Goal: Register for event/course

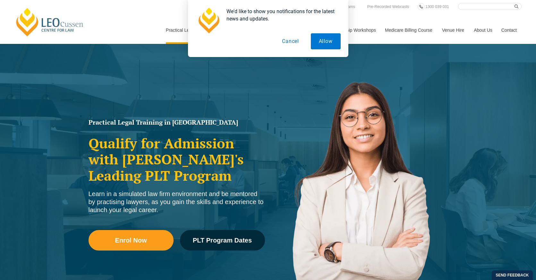
click at [221, 230] on div "Enrol Now PLT Program Dates" at bounding box center [176, 244] width 176 height 46
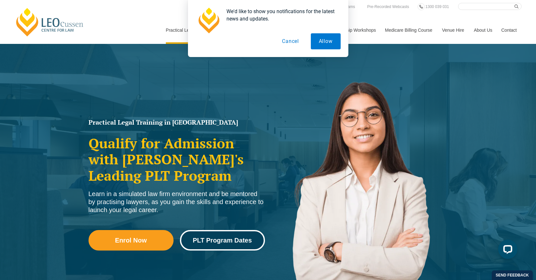
click at [223, 242] on span "PLT Program Dates" at bounding box center [222, 240] width 59 height 6
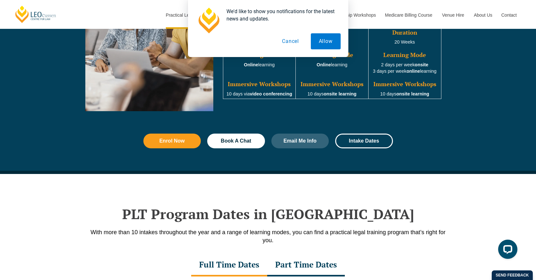
scroll to position [837, 0]
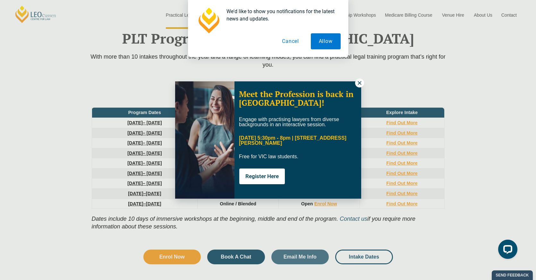
click at [364, 85] on div "Meet the Profession is back in Melbourne! Engage with practising lawyers from d…" at bounding box center [268, 140] width 536 height 280
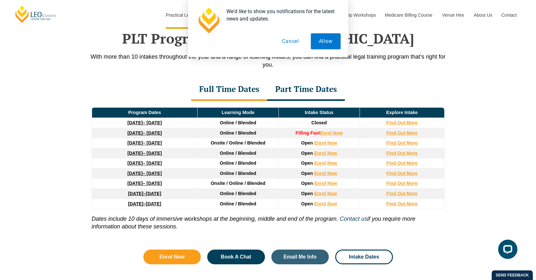
click at [298, 41] on button "Cancel" at bounding box center [290, 41] width 33 height 16
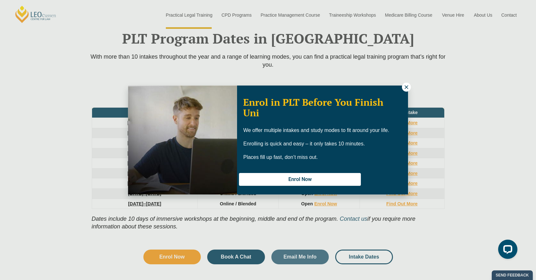
click at [404, 89] on icon at bounding box center [406, 87] width 6 height 6
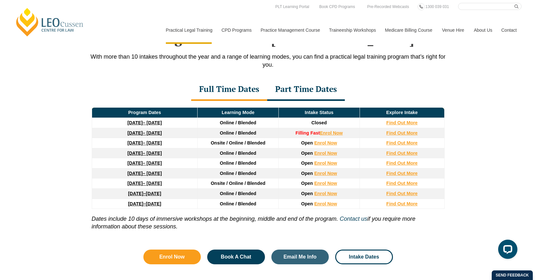
click at [238, 214] on p "Dates include 10 days of immersive workshops at the beginning, middle and end o…" at bounding box center [268, 219] width 353 height 21
drag, startPoint x: 237, startPoint y: 214, endPoint x: 235, endPoint y: 212, distance: 3.6
click at [235, 211] on p "Dates include 10 days of immersive workshops at the beginning, middle and end o…" at bounding box center [268, 219] width 353 height 21
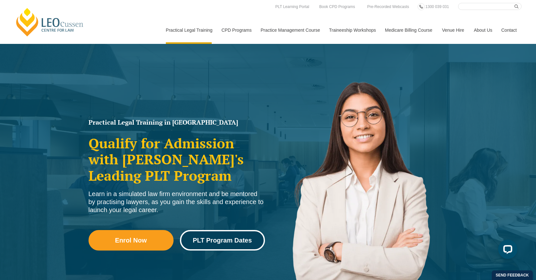
click at [202, 235] on link "PLT Program Dates" at bounding box center [222, 240] width 85 height 21
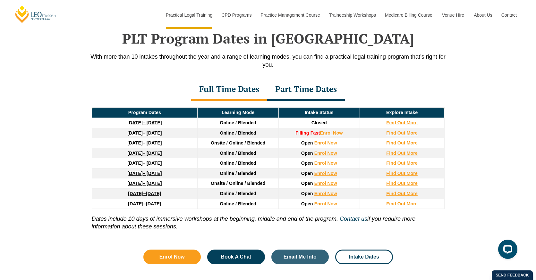
scroll to position [838, 0]
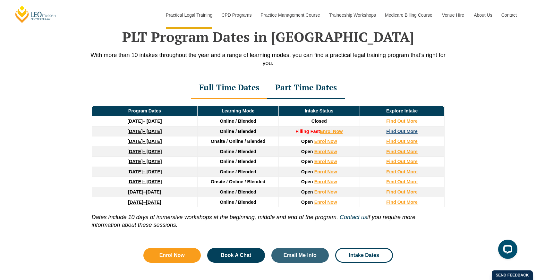
click at [395, 130] on strong "Find Out More" at bounding box center [401, 131] width 31 height 5
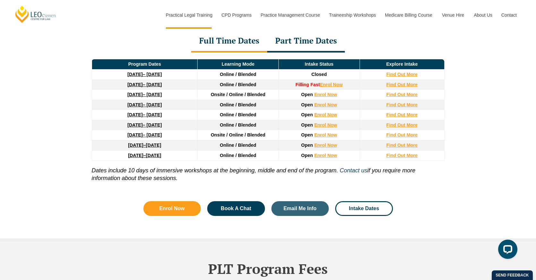
scroll to position [887, 0]
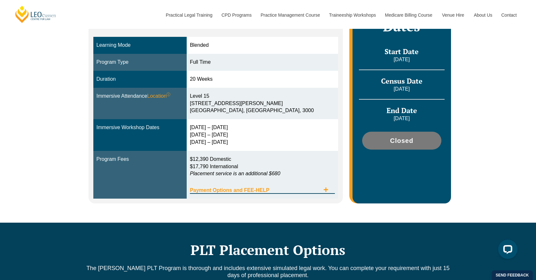
scroll to position [170, 0]
click at [252, 188] on span "Payment Options and FEE-HELP" at bounding box center [255, 190] width 130 height 5
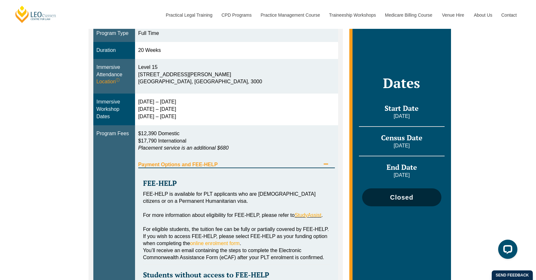
scroll to position [197, 0]
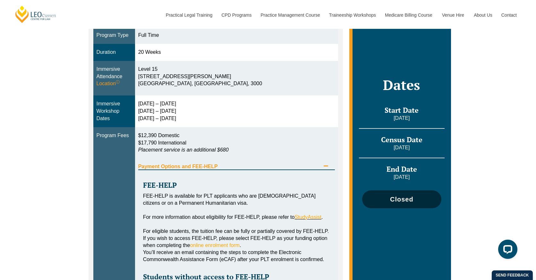
click at [426, 203] on span "Closed" at bounding box center [401, 199] width 72 height 6
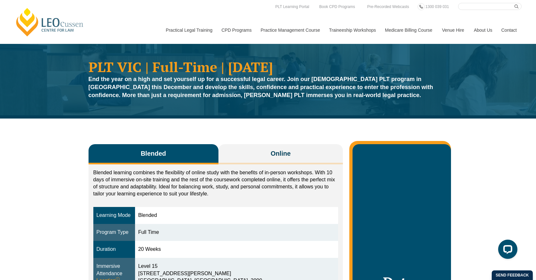
scroll to position [0, 0]
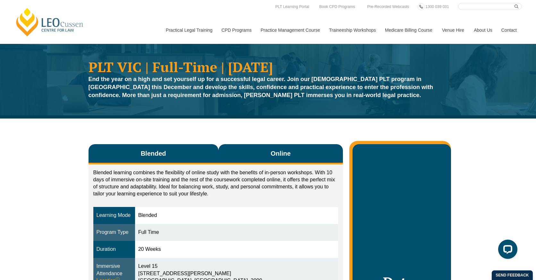
click at [263, 151] on button "Online" at bounding box center [280, 154] width 125 height 20
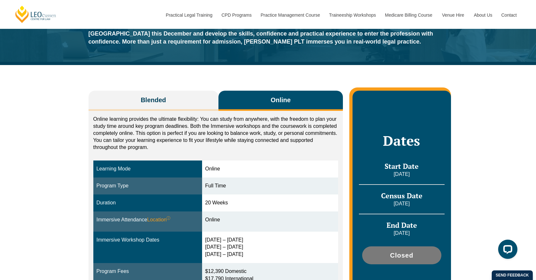
scroll to position [54, 0]
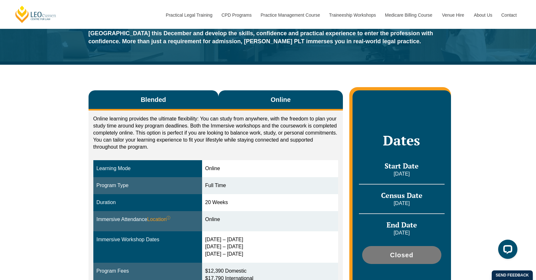
click at [177, 100] on button "Blended" at bounding box center [153, 100] width 130 height 20
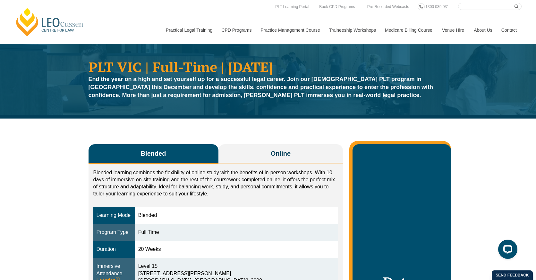
scroll to position [0, 0]
